Goal: Task Accomplishment & Management: Manage account settings

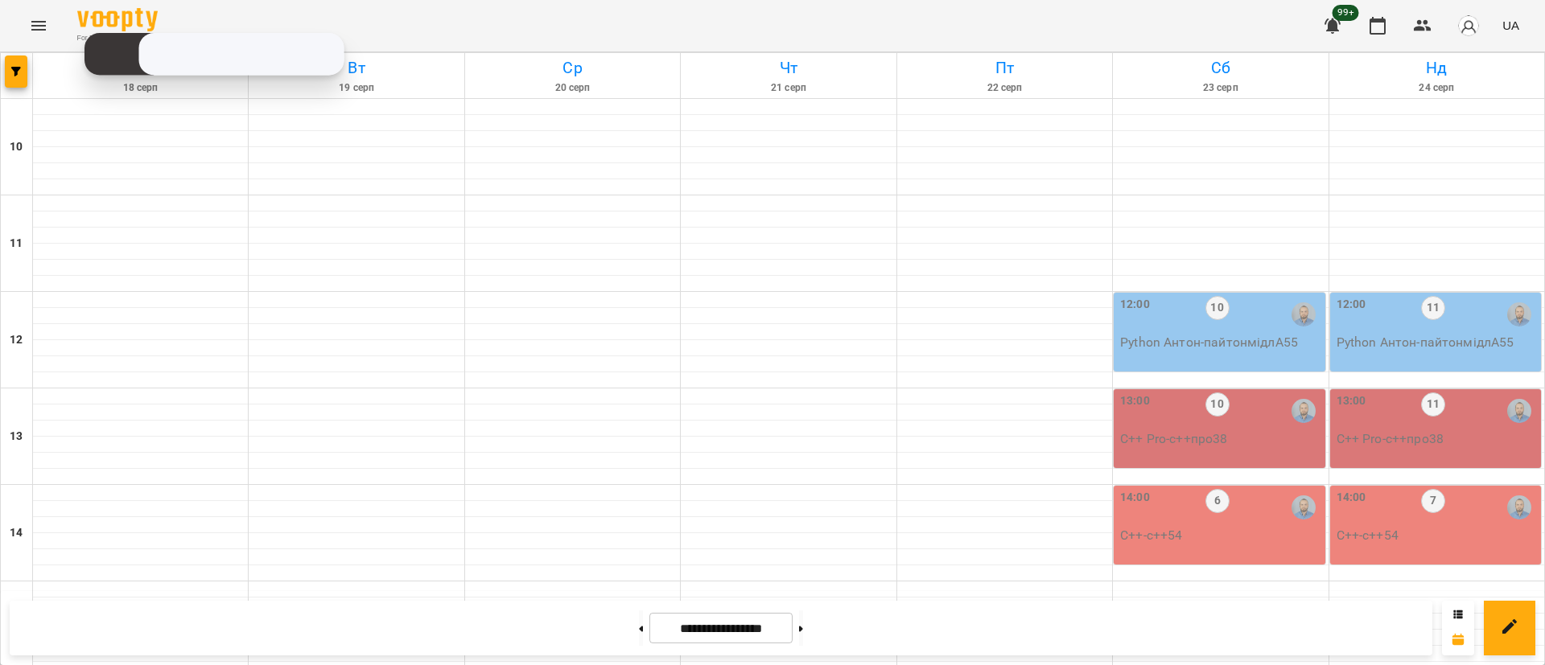
scroll to position [724, 0]
click at [16, 76] on icon "button" at bounding box center [16, 72] width 10 height 10
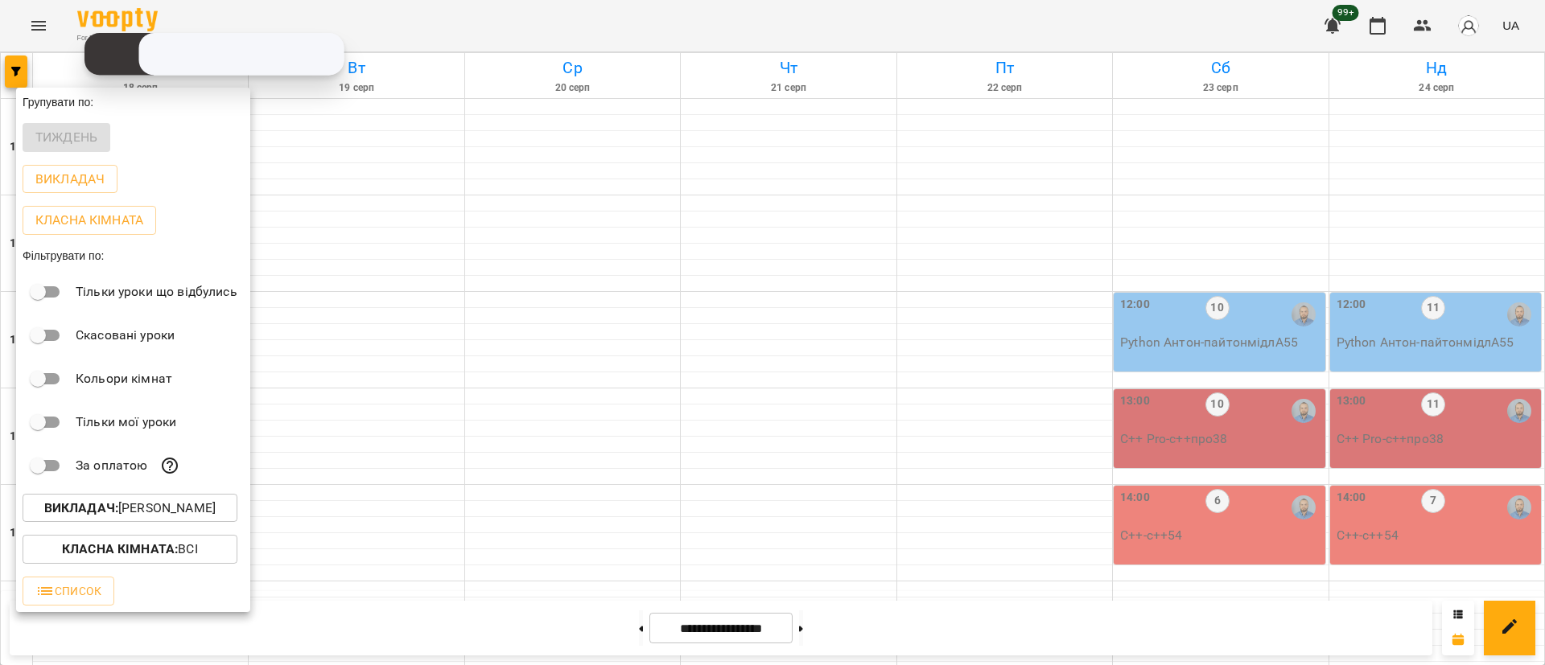
click at [143, 510] on p "Викладач : Антон Костюк" at bounding box center [129, 508] width 171 height 19
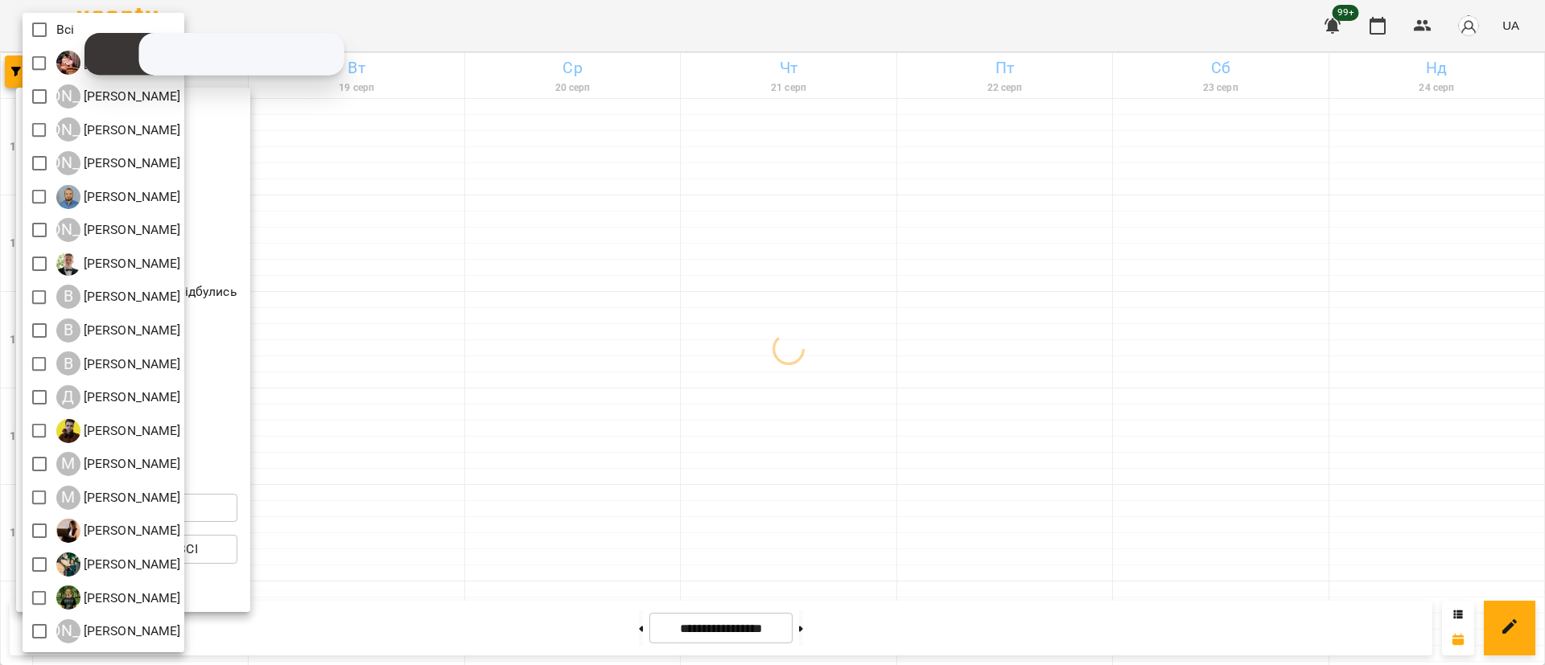
click at [367, 165] on div at bounding box center [772, 332] width 1545 height 665
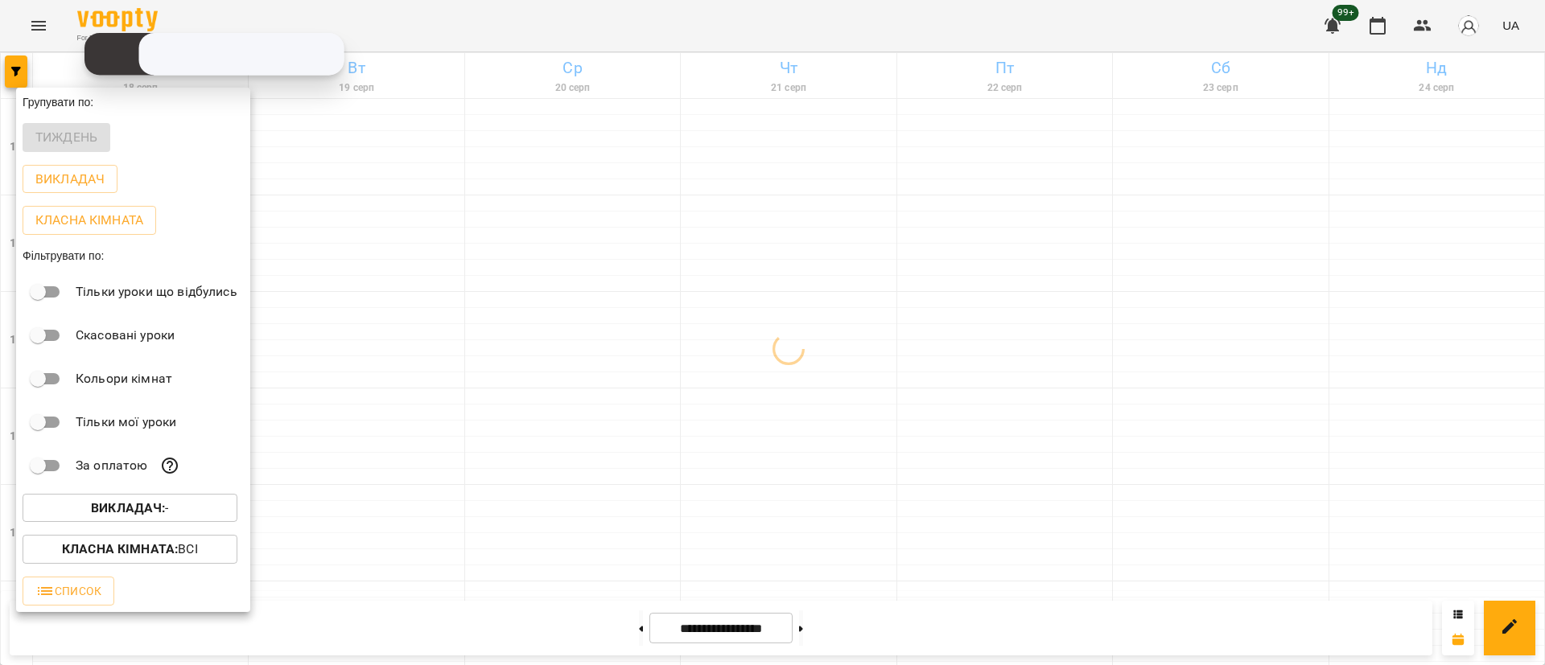
click at [33, 25] on div at bounding box center [772, 332] width 1545 height 665
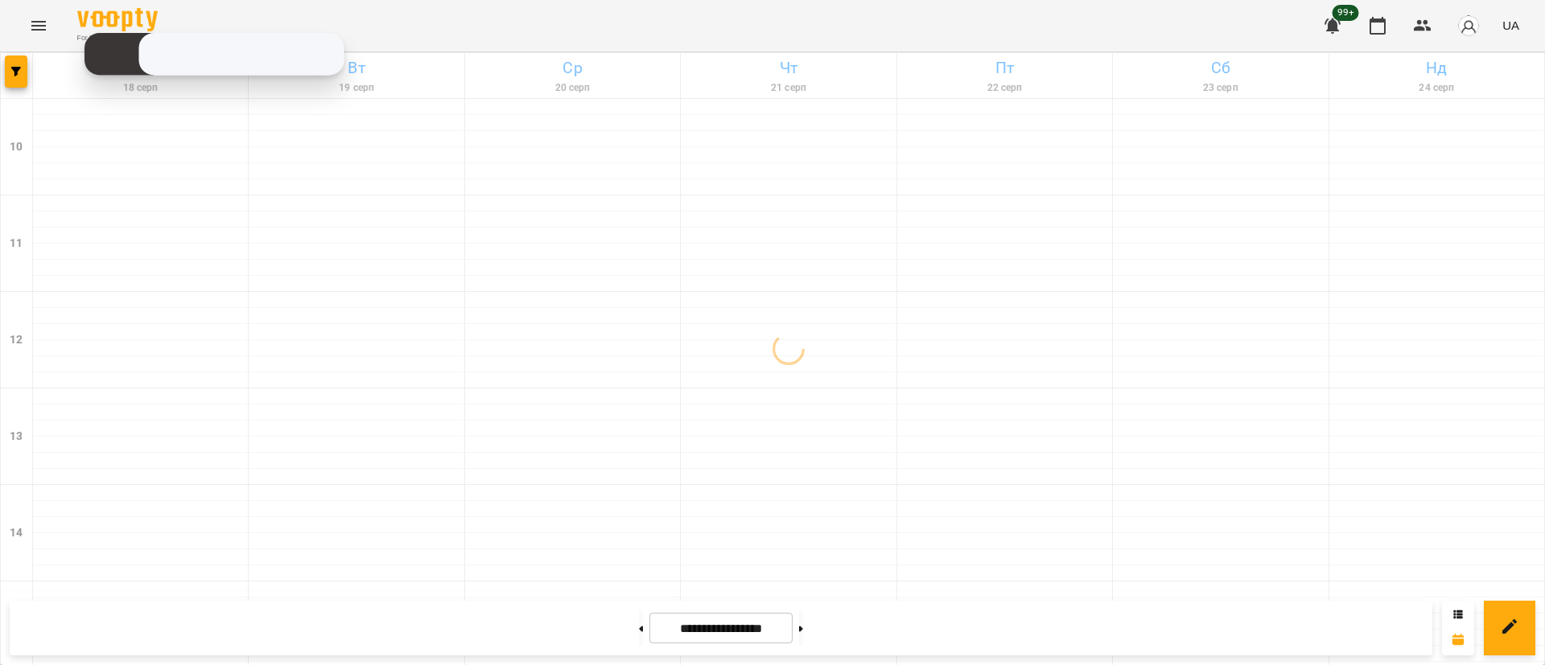
click at [33, 25] on div "Групувати по: Тиждень Викладач Класна кімната Фільтрувати по: Тільки уроки що в…" at bounding box center [772, 332] width 1545 height 665
click at [33, 25] on icon "Menu" at bounding box center [38, 26] width 14 height 10
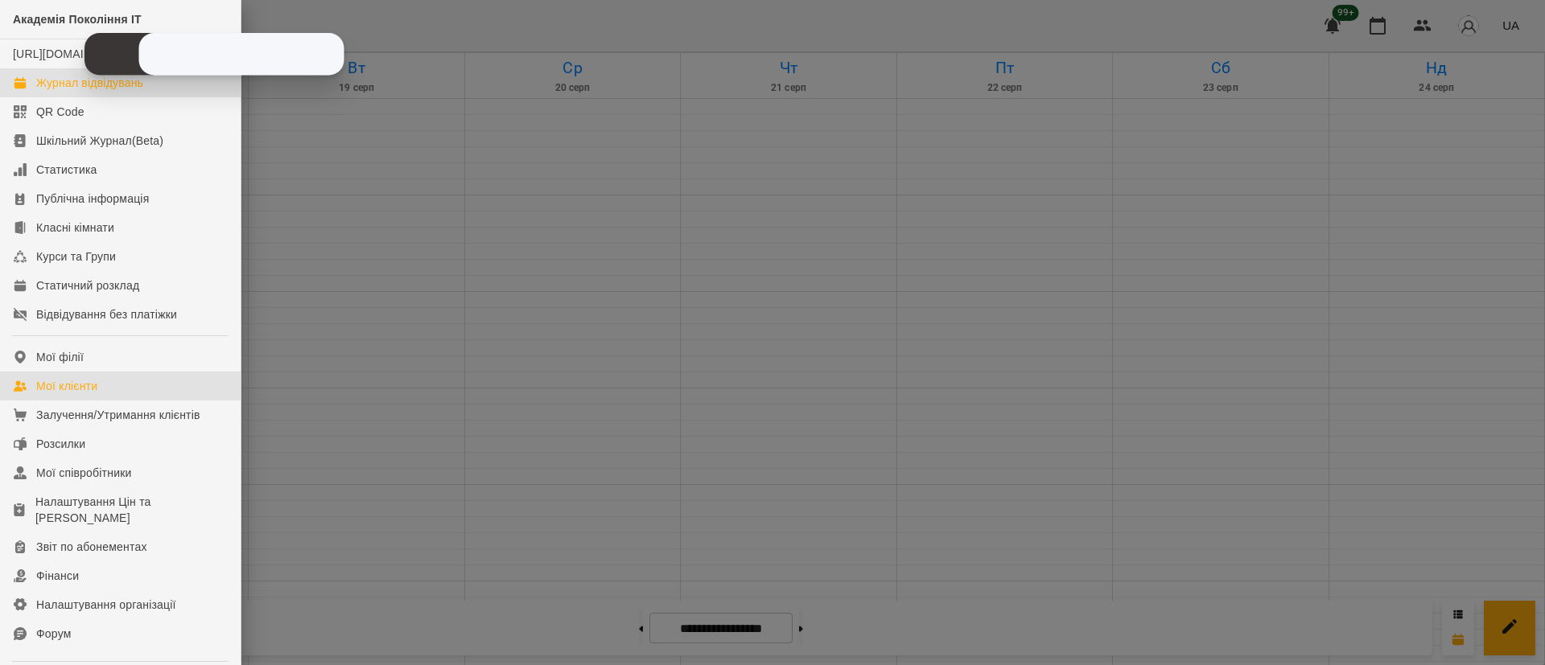
click at [114, 397] on link "Мої клієнти" at bounding box center [120, 386] width 241 height 29
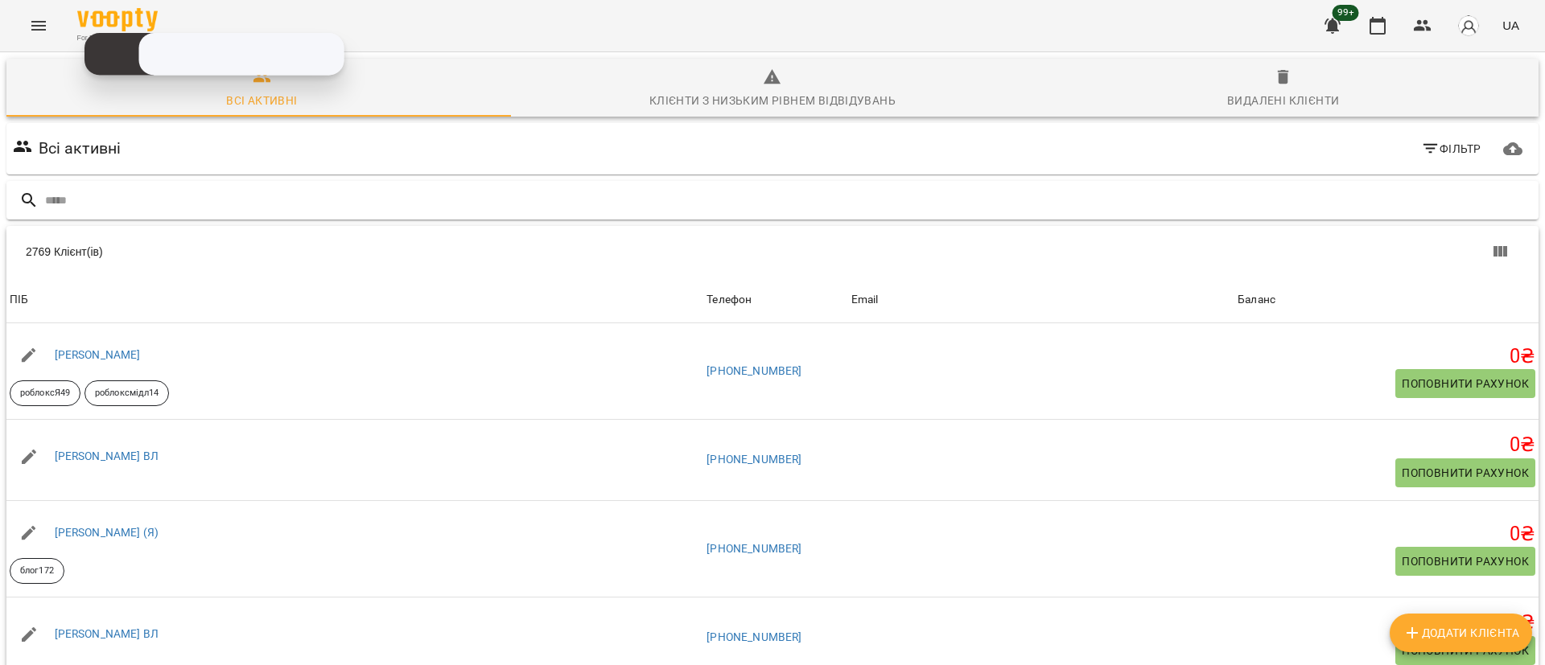
click at [313, 203] on input "text" at bounding box center [788, 200] width 1487 height 27
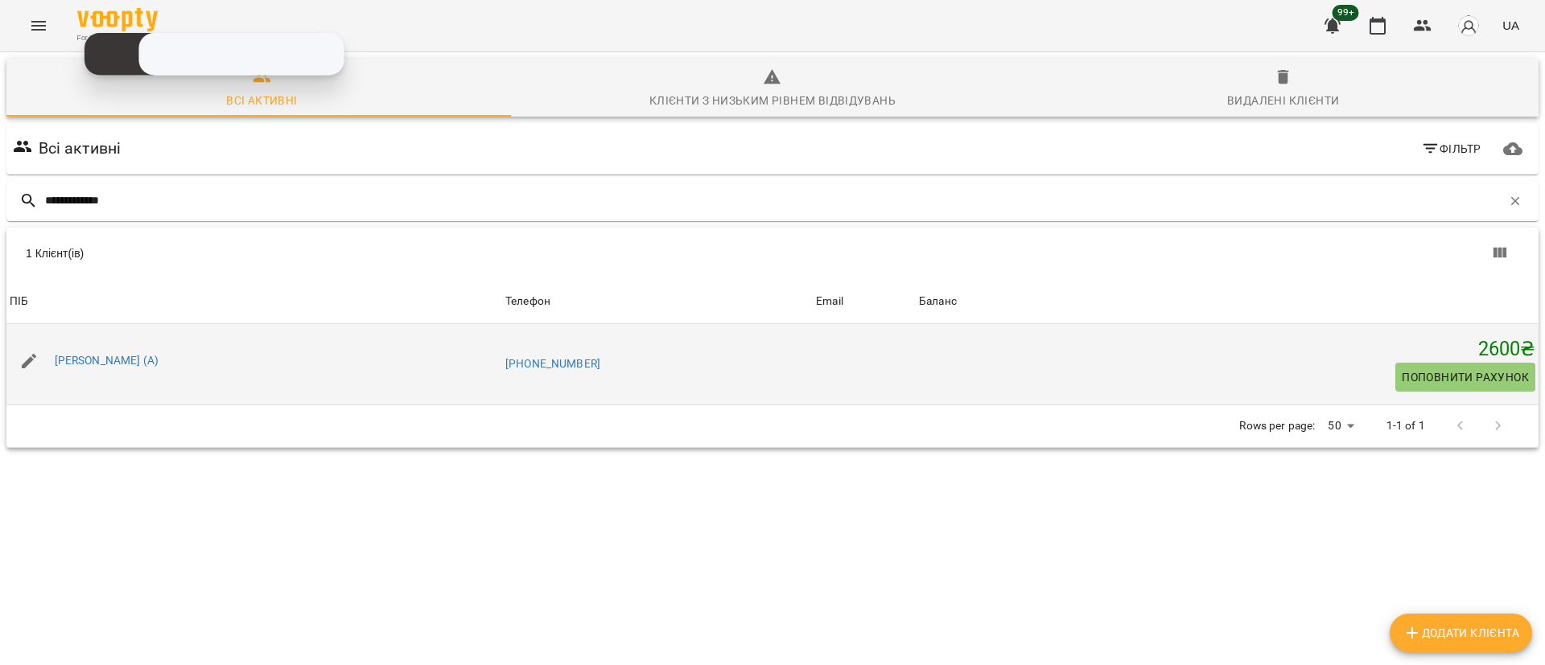
type input "**********"
click at [33, 368] on icon "button" at bounding box center [28, 361] width 19 height 19
select select "**"
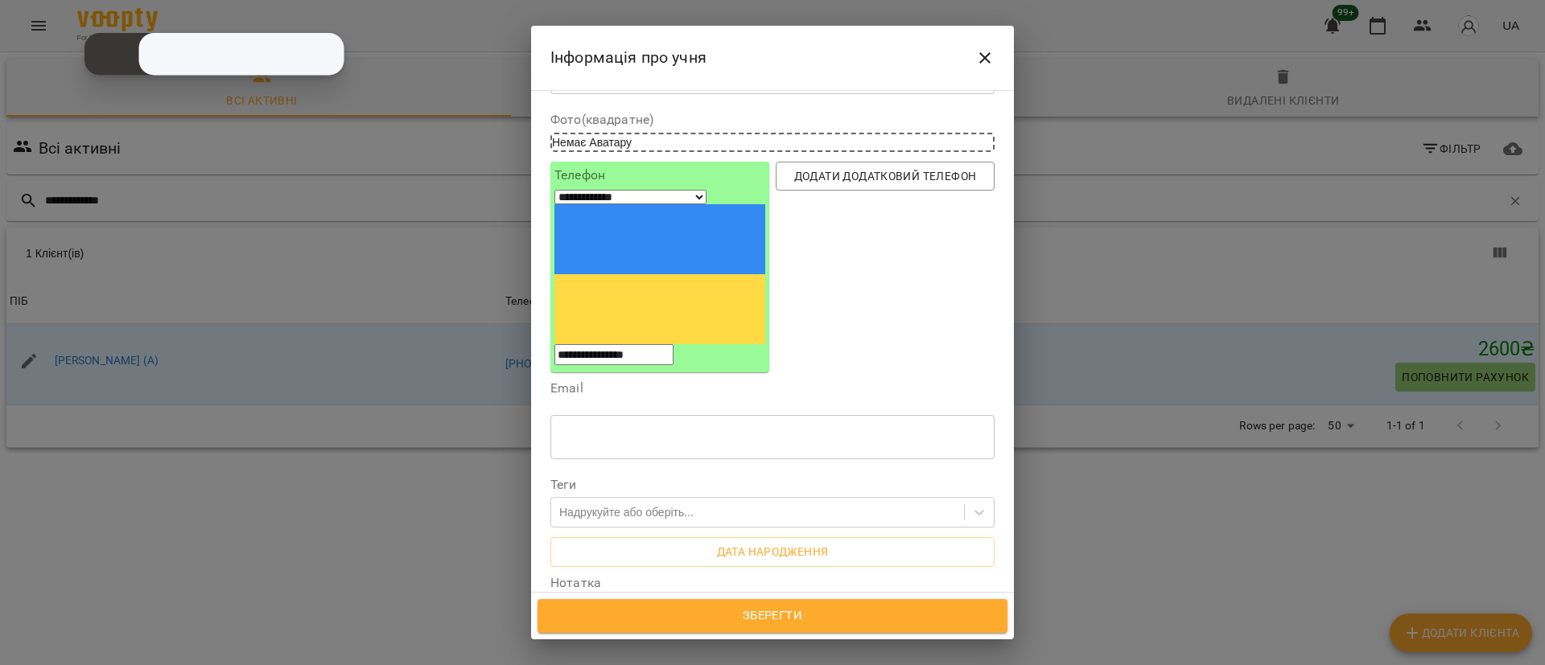
scroll to position [121, 0]
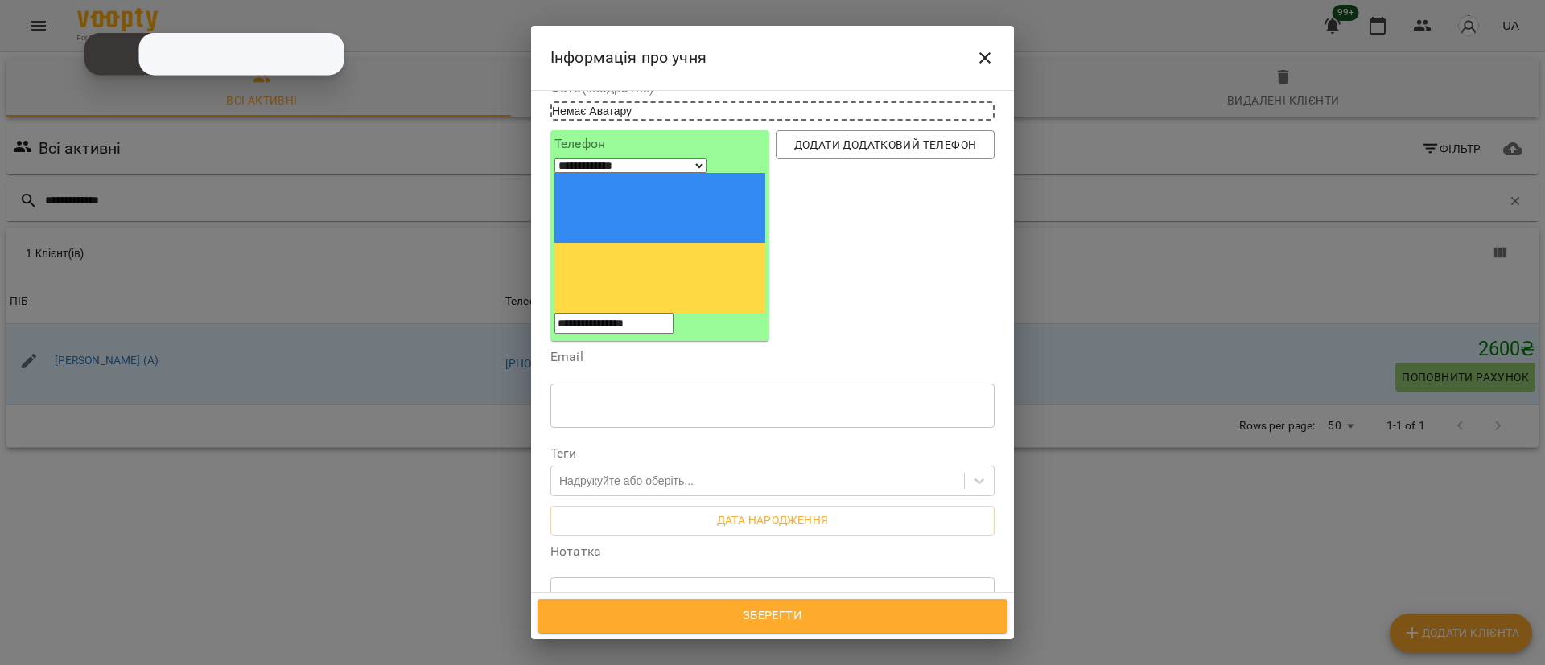
click at [591, 659] on span "Усі філії" at bounding box center [598, 668] width 47 height 19
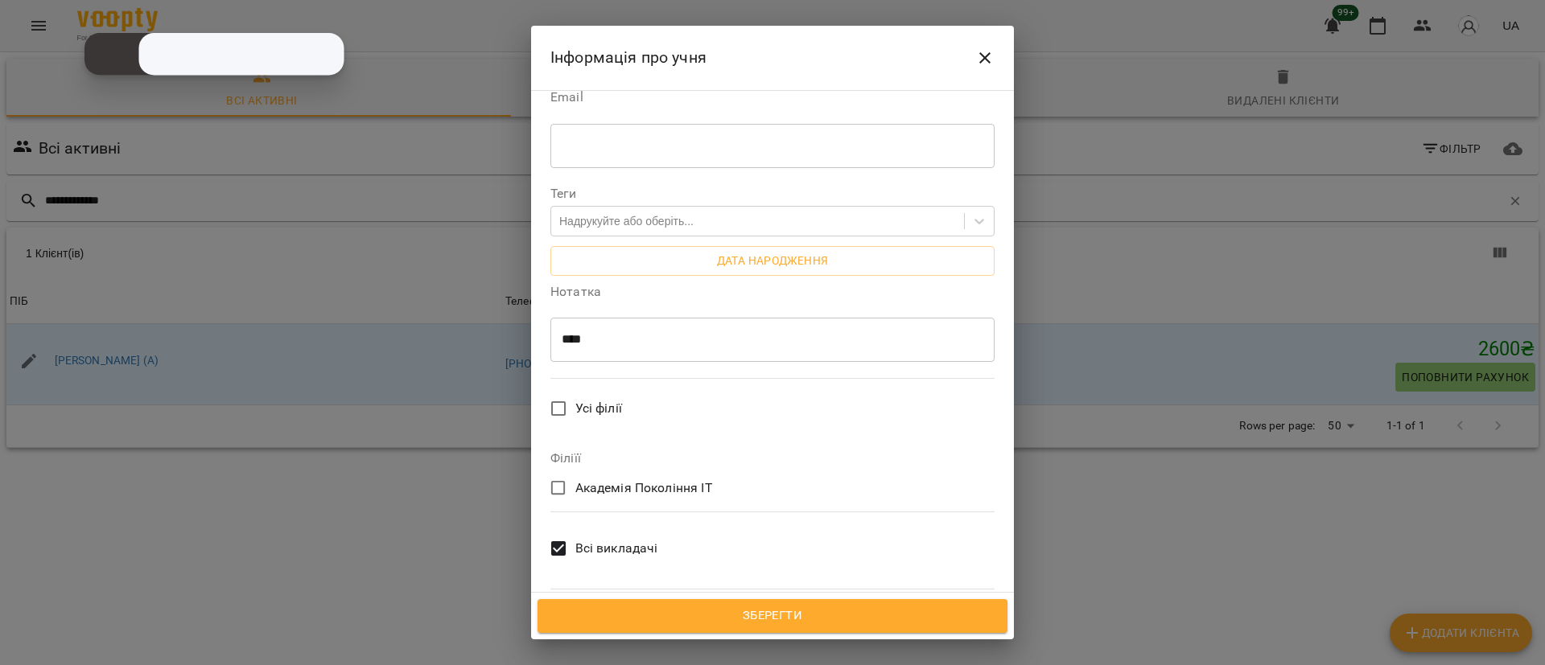
click at [624, 539] on span "Всі викладачі" at bounding box center [616, 548] width 83 height 19
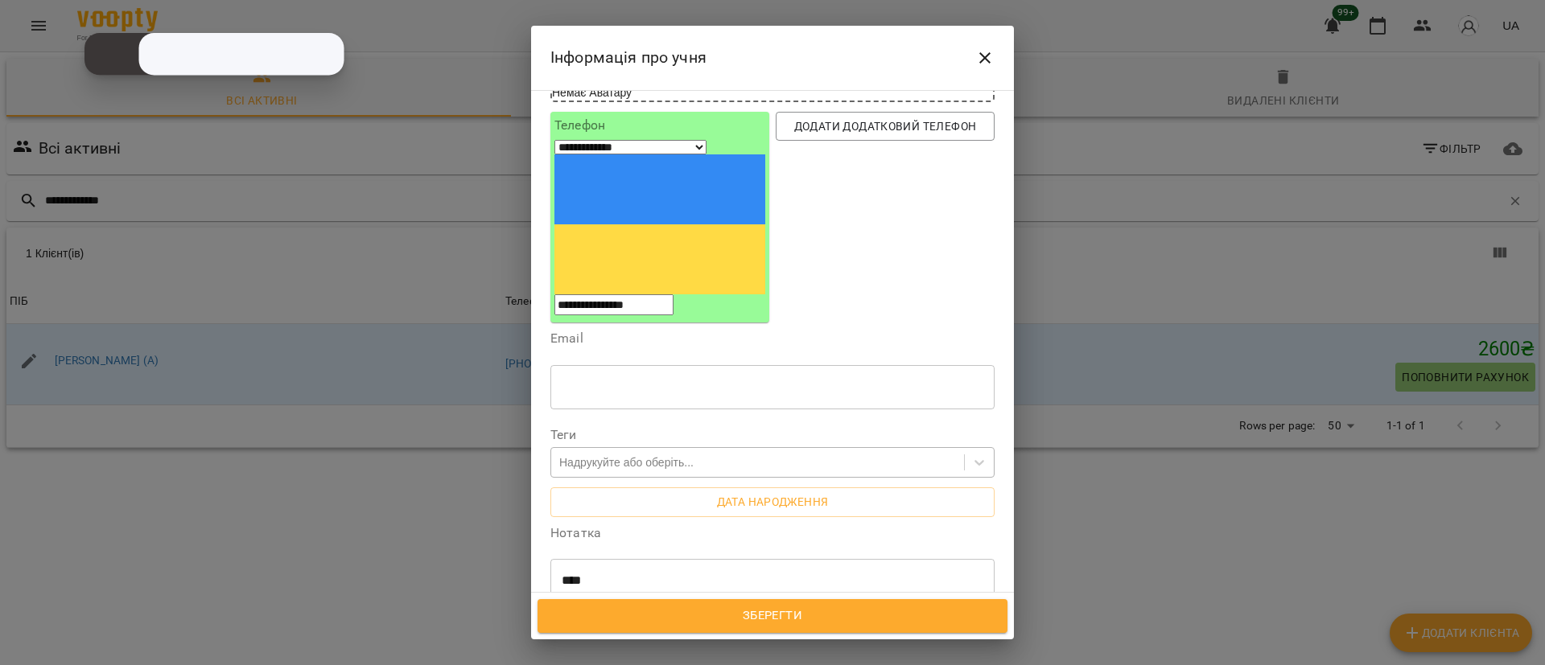
click at [633, 455] on div "Надрукуйте або оберіть..." at bounding box center [626, 463] width 134 height 16
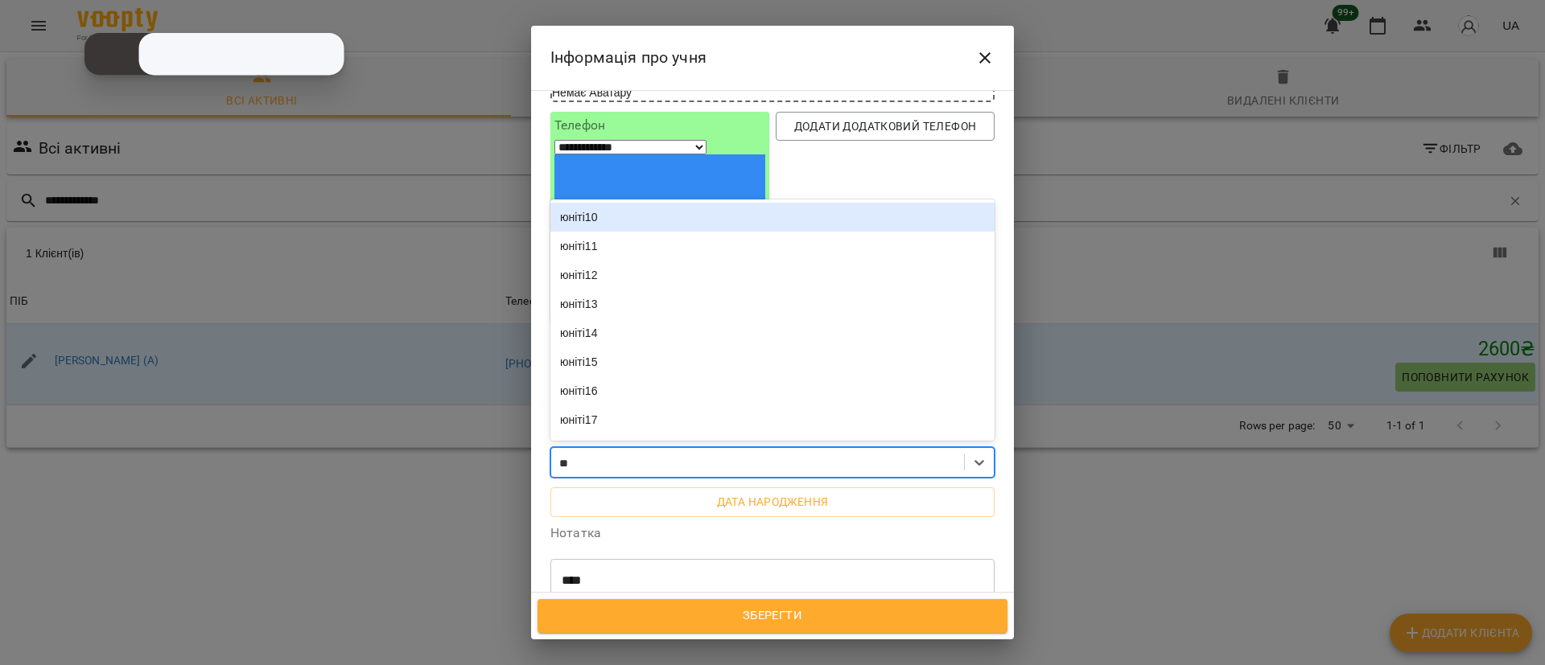
type input "***"
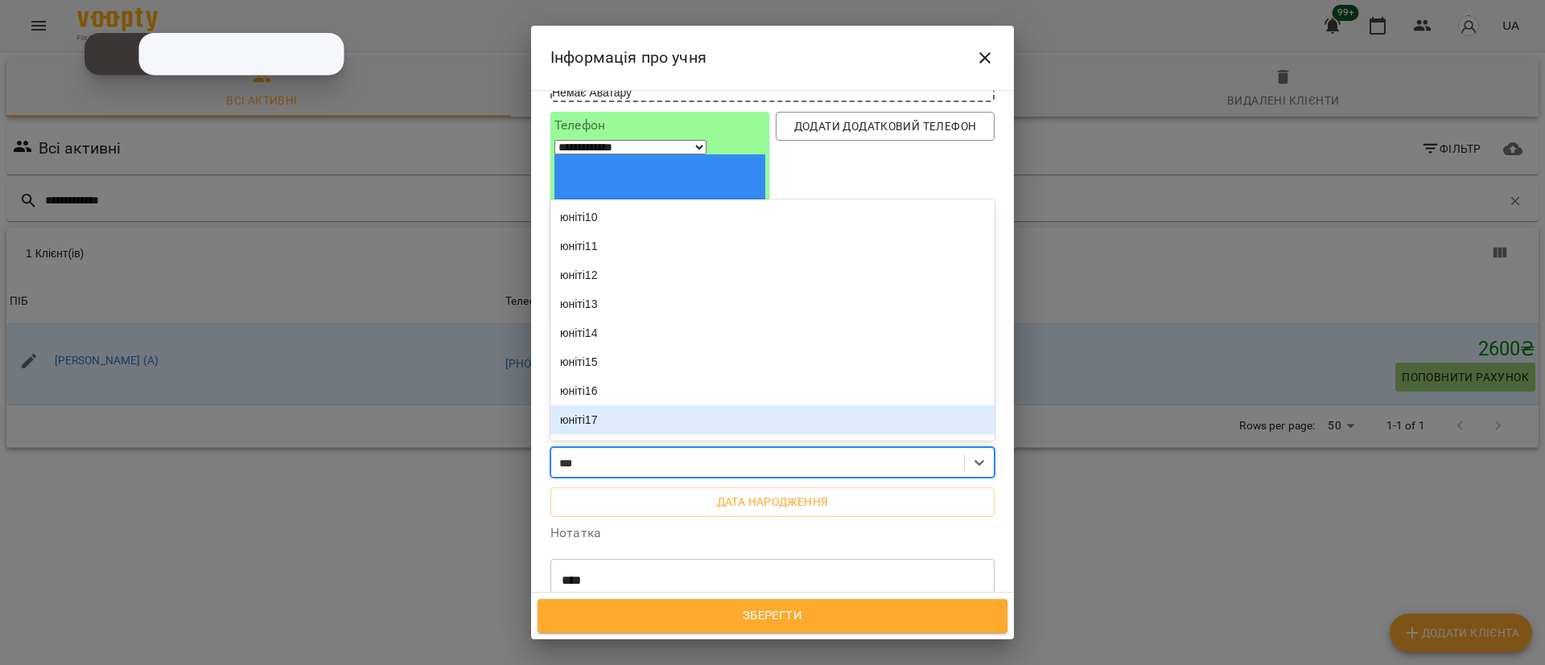
click at [612, 405] on div "юніті17" at bounding box center [772, 419] width 444 height 29
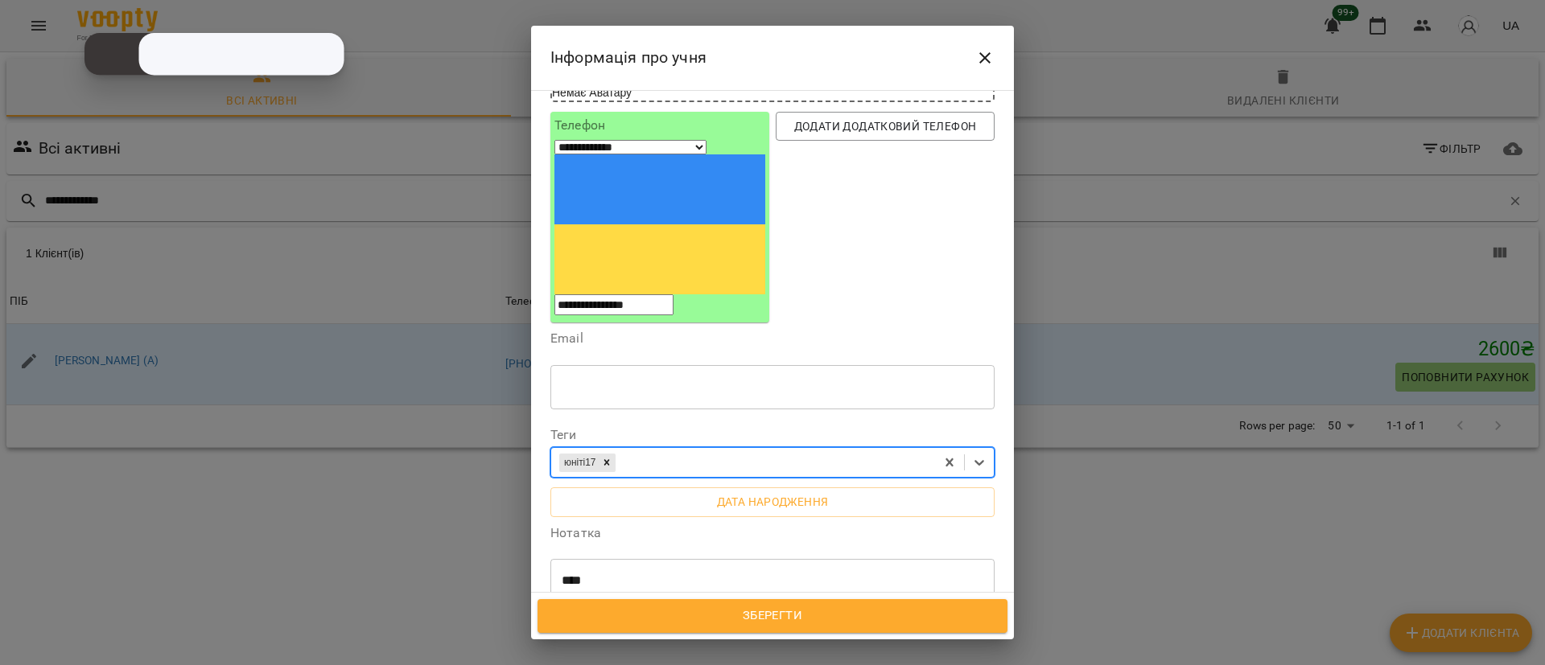
click at [743, 624] on span "Зберегти" at bounding box center [772, 616] width 434 height 21
